Goal: Transaction & Acquisition: Purchase product/service

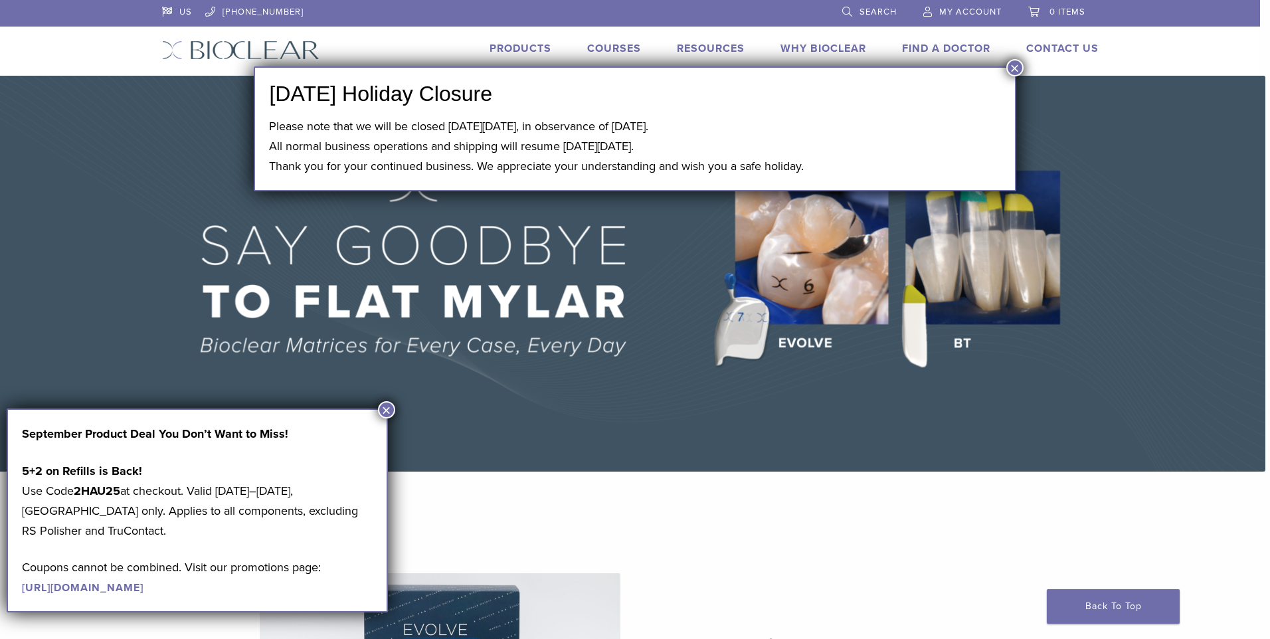
click at [393, 410] on button "×" at bounding box center [386, 409] width 17 height 17
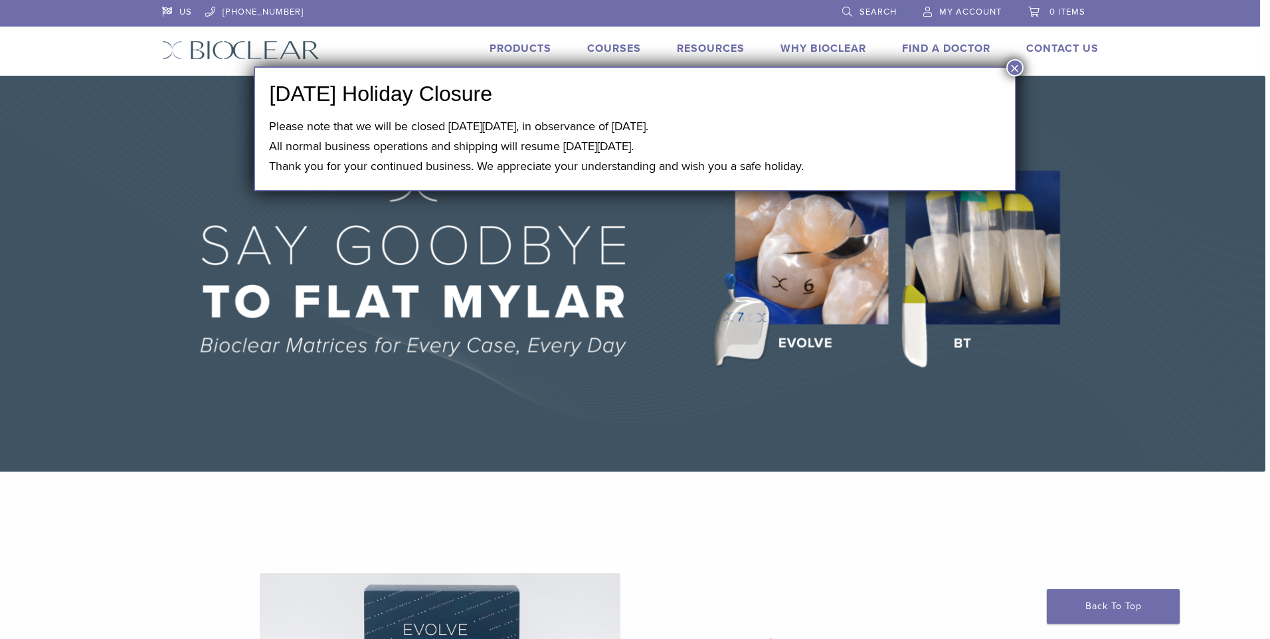
click at [1016, 62] on button "×" at bounding box center [1014, 67] width 17 height 17
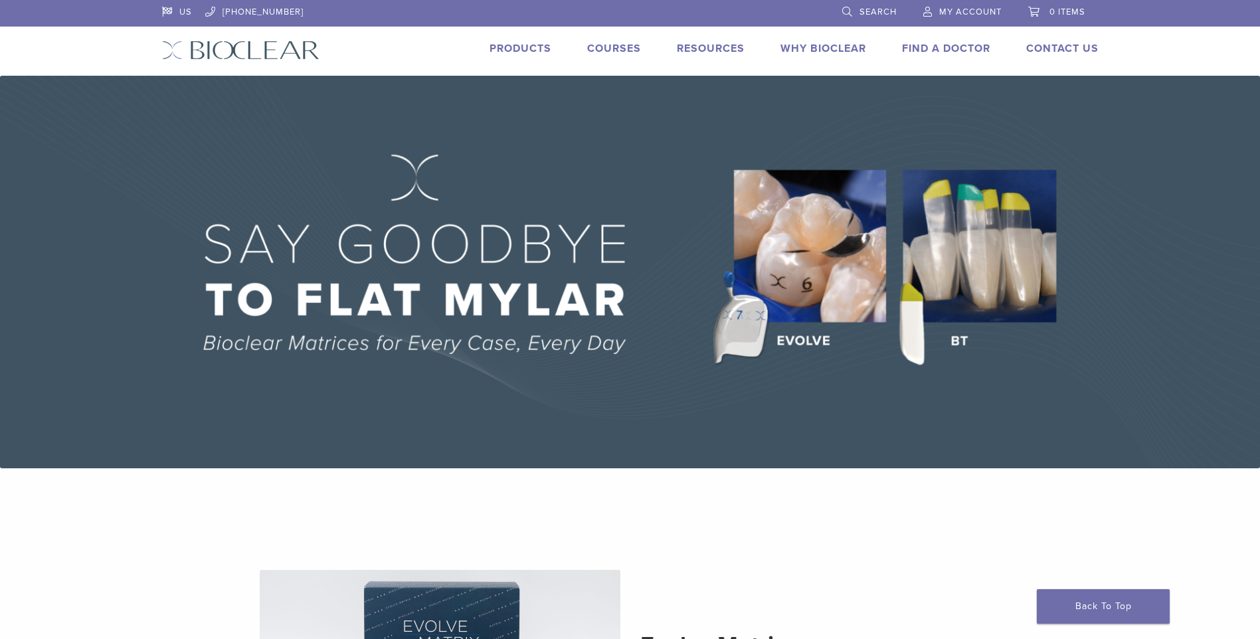
click at [982, 13] on span "My Account" at bounding box center [970, 12] width 62 height 11
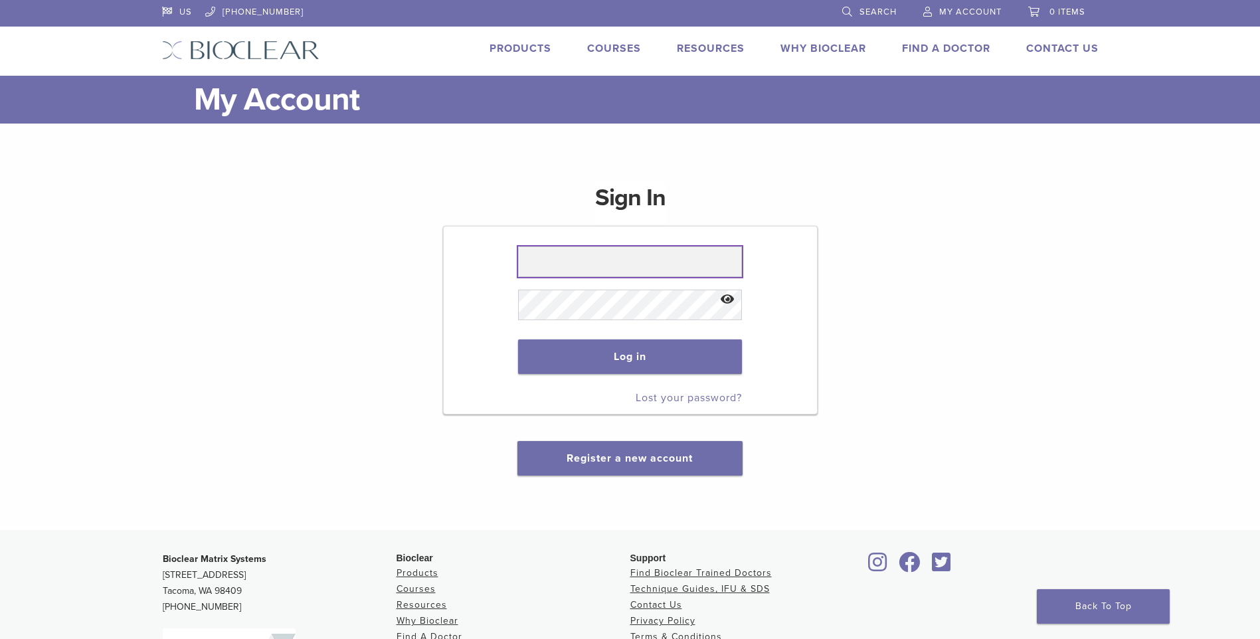
click at [602, 261] on input "text" at bounding box center [630, 261] width 224 height 31
click at [601, 262] on input "text" at bounding box center [630, 261] width 224 height 31
type input "**********"
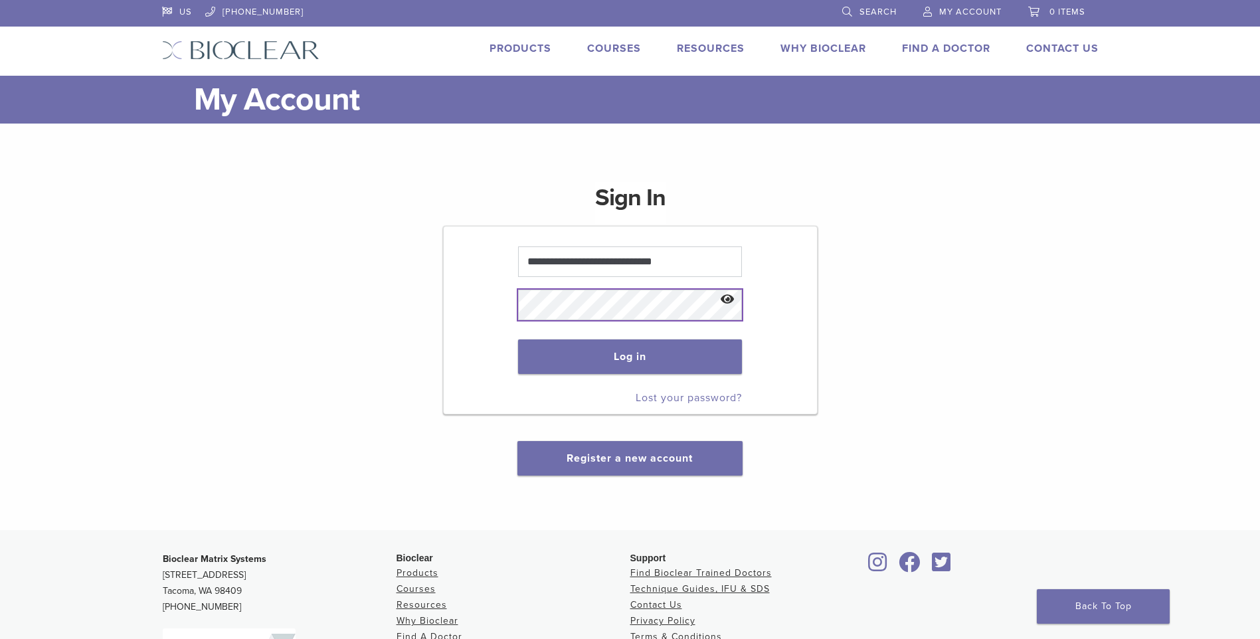
click at [518, 339] on button "Log in" at bounding box center [630, 356] width 224 height 35
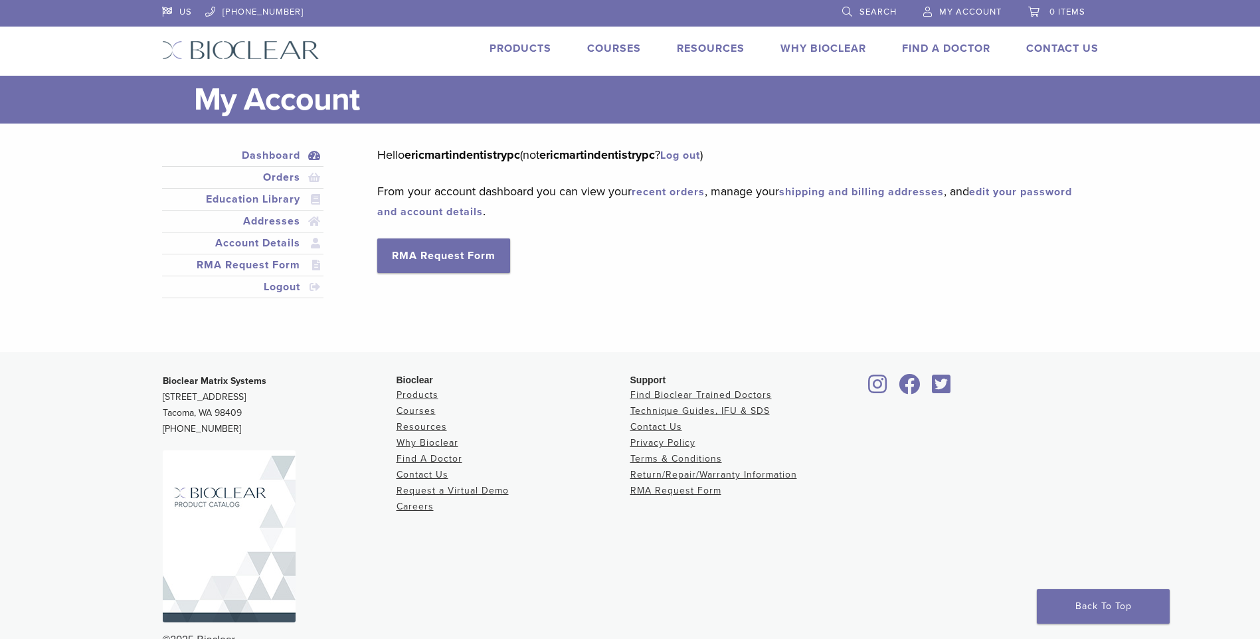
click at [867, 7] on span "Search" at bounding box center [878, 12] width 37 height 11
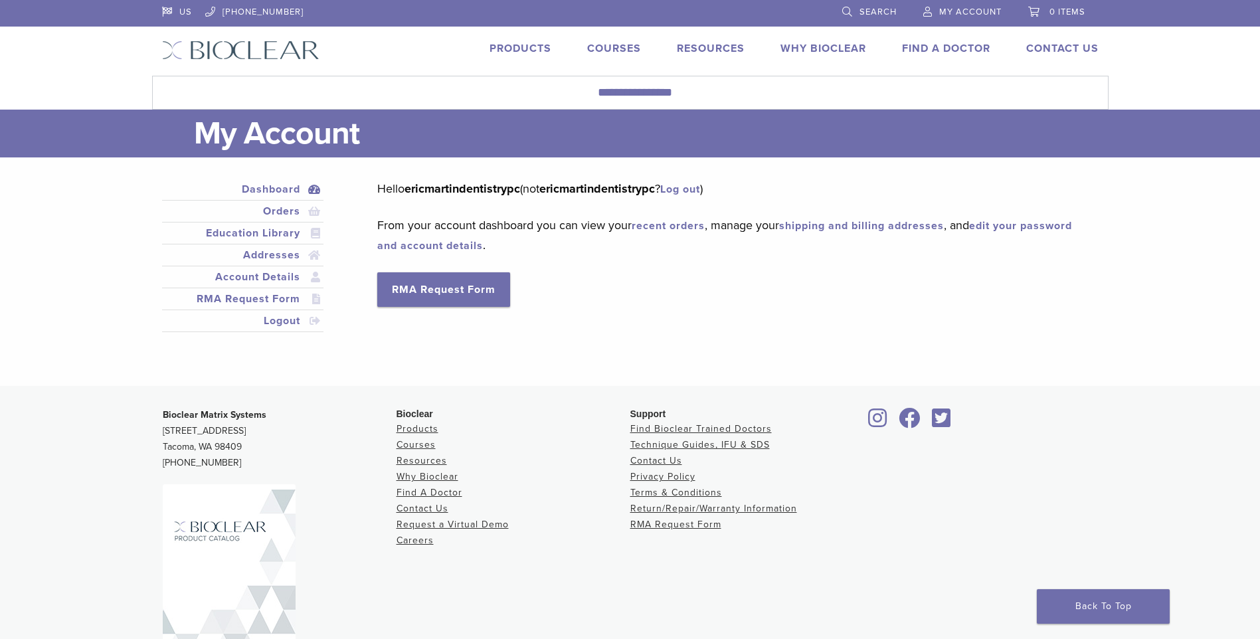
click at [872, 9] on span "Search" at bounding box center [878, 12] width 37 height 11
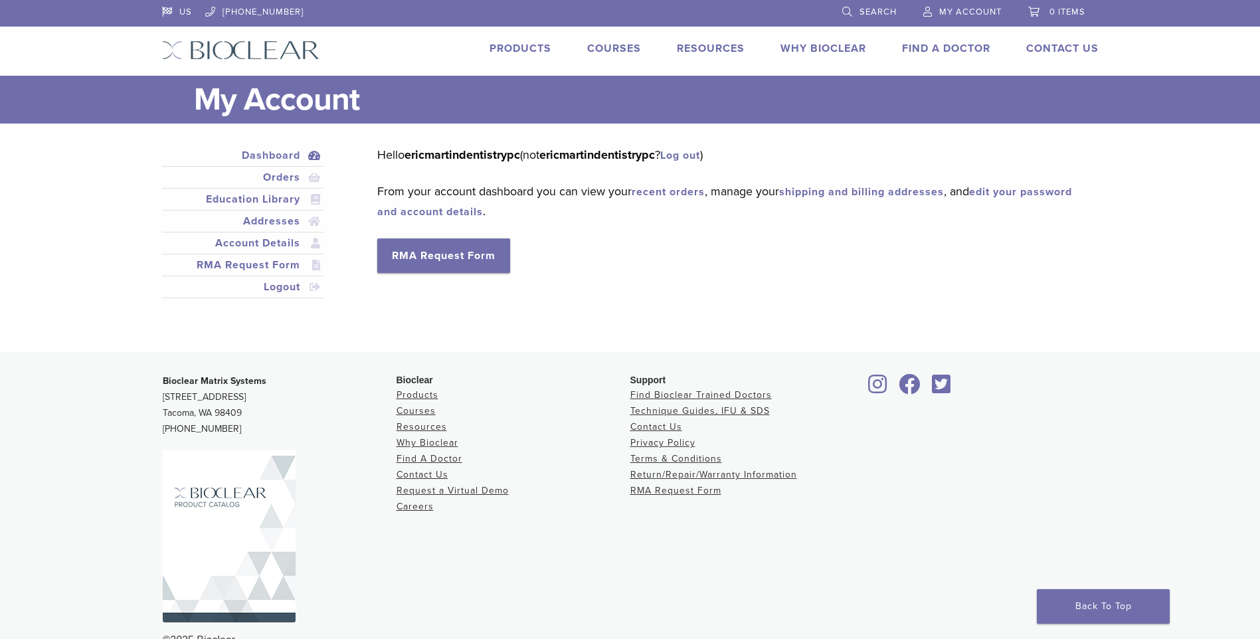
click at [868, 8] on span "Search" at bounding box center [878, 12] width 37 height 11
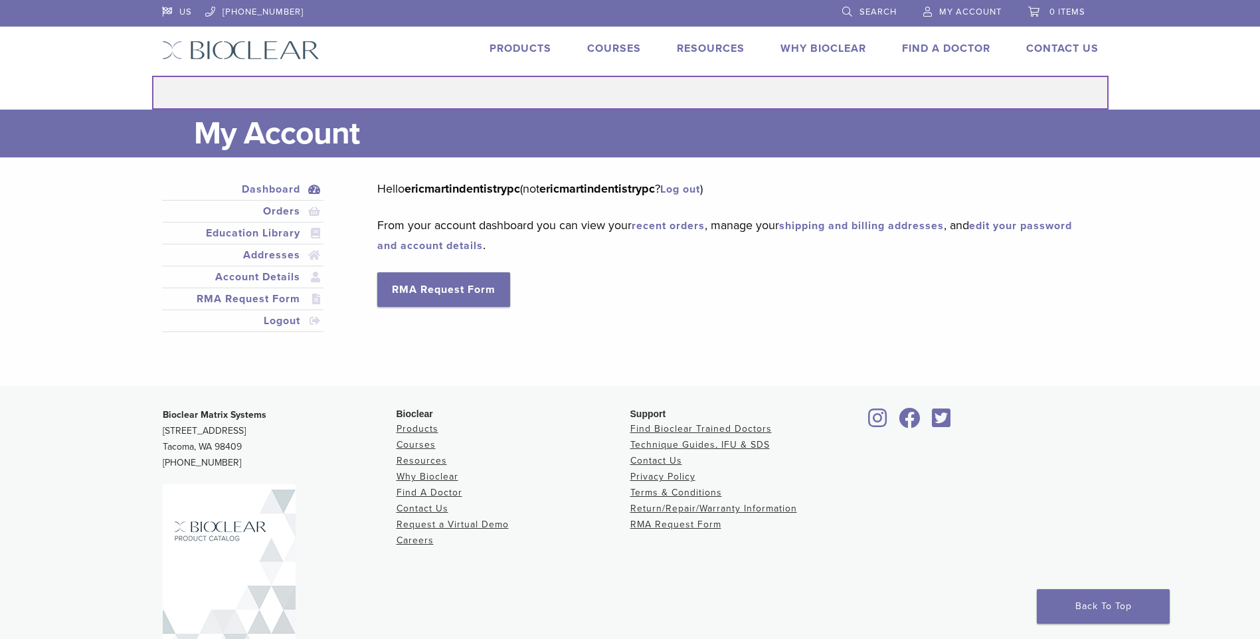
click at [624, 96] on input "Search for:" at bounding box center [630, 93] width 957 height 34
type input "******"
click at [151, 75] on button "Search" at bounding box center [151, 75] width 1 height 1
